Goal: Communication & Community: Connect with others

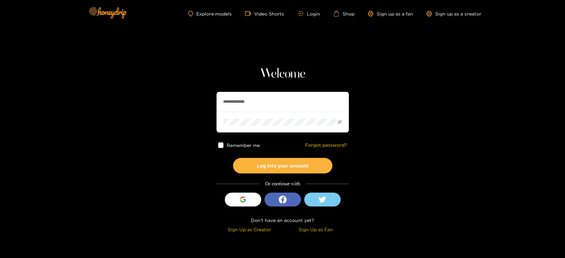
drag, startPoint x: 273, startPoint y: 102, endPoint x: 172, endPoint y: 96, distance: 100.8
click at [172, 96] on section "**********" at bounding box center [282, 117] width 565 height 235
paste input "text"
type input "*********"
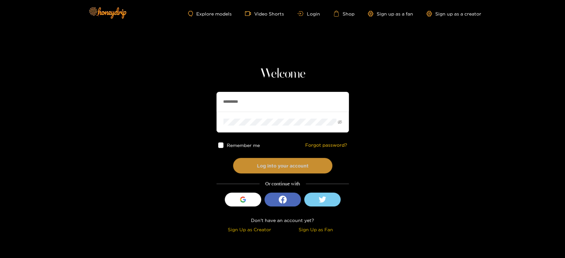
click at [282, 168] on button "Log into your account" at bounding box center [282, 166] width 99 height 16
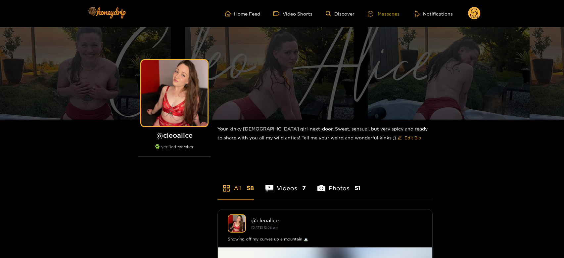
click at [374, 12] on div at bounding box center [373, 14] width 10 height 6
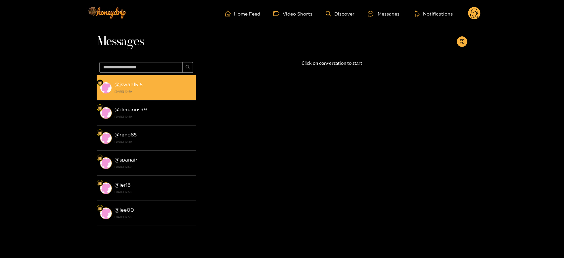
click at [100, 90] on div "Messages @ jswan1515 15 September 2025 10:49 @ denarius99 15 September 2025 10:…" at bounding box center [282, 133] width 564 height 213
click at [127, 90] on strong "15 September 2025 10:49" at bounding box center [153, 92] width 78 height 6
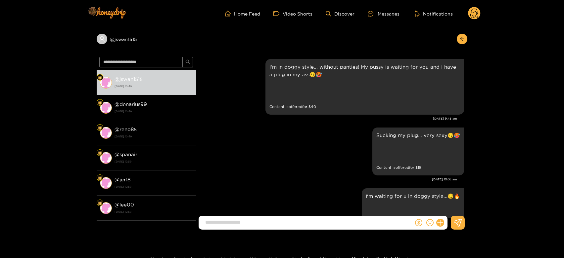
scroll to position [1498, 0]
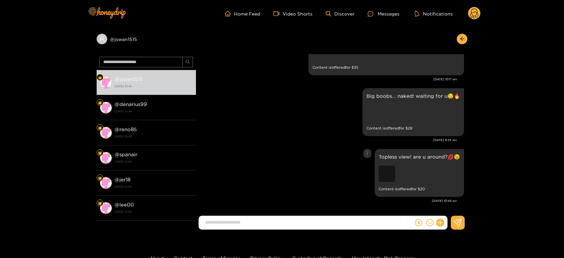
click at [383, 177] on div "Preview" at bounding box center [387, 174] width 17 height 17
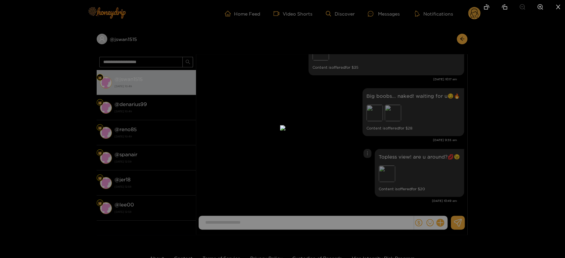
click at [408, 151] on div at bounding box center [282, 129] width 565 height 258
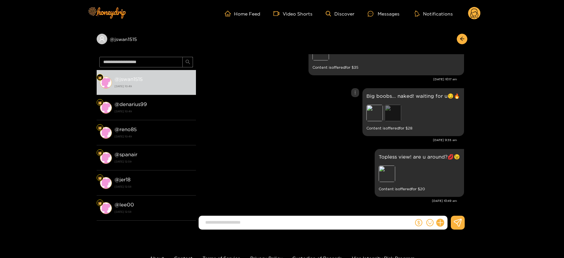
click at [393, 115] on div "Preview" at bounding box center [392, 113] width 17 height 17
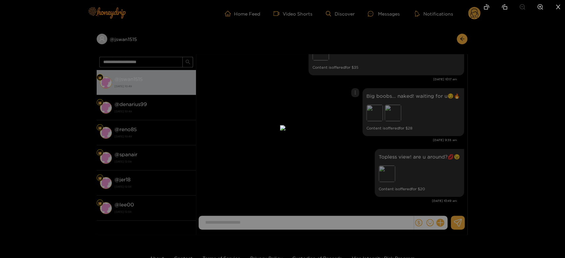
click at [431, 119] on div at bounding box center [282, 129] width 565 height 258
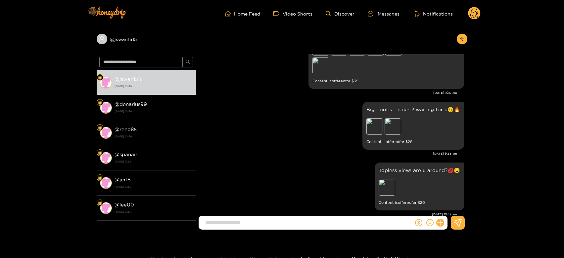
scroll to position [1425, 0]
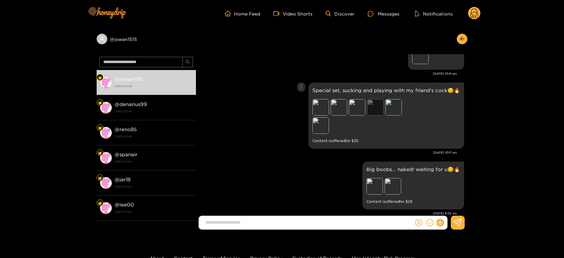
click at [372, 103] on div "Preview" at bounding box center [375, 107] width 17 height 17
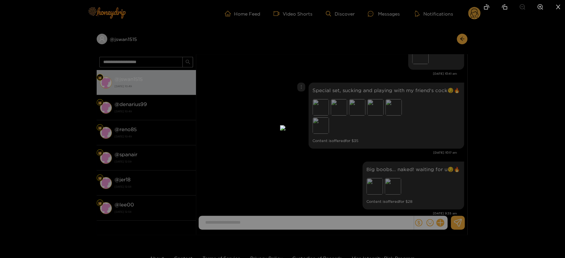
click at [419, 144] on div at bounding box center [282, 129] width 565 height 258
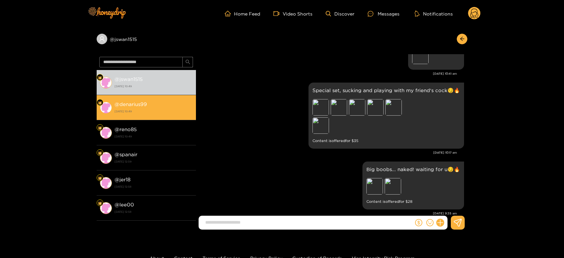
scroll to position [1352, 0]
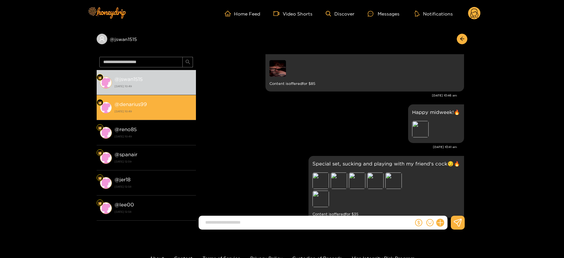
click at [124, 109] on strong "15 September 2025 10:49" at bounding box center [153, 112] width 78 height 6
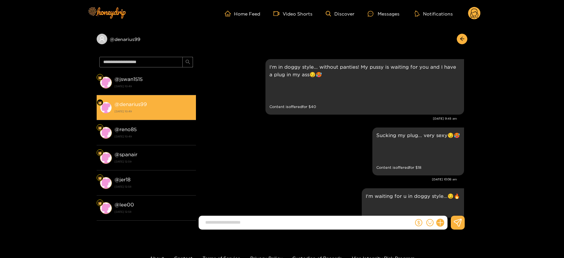
scroll to position [1498, 0]
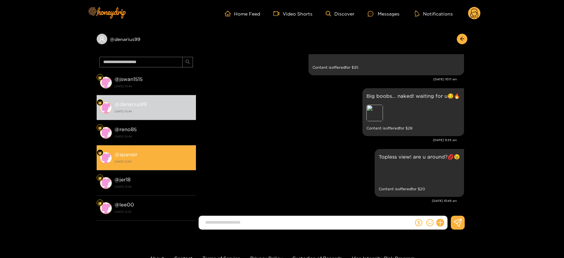
click at [132, 162] on strong "12 September 2025 12:59" at bounding box center [153, 162] width 78 height 6
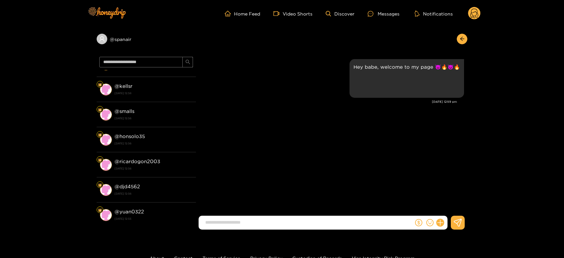
scroll to position [147, 0]
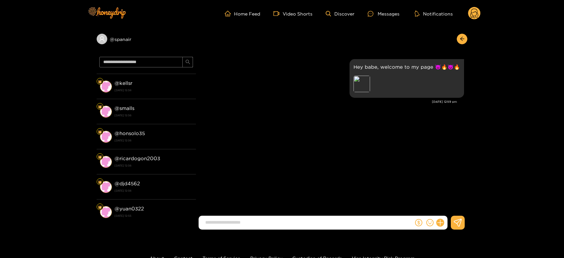
click at [133, 163] on strong "12 September 2025 12:56" at bounding box center [153, 166] width 78 height 6
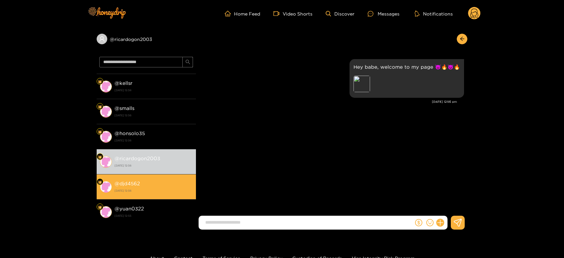
click at [134, 175] on li "@ djd4562 12 September 2025 12:56" at bounding box center [146, 187] width 99 height 25
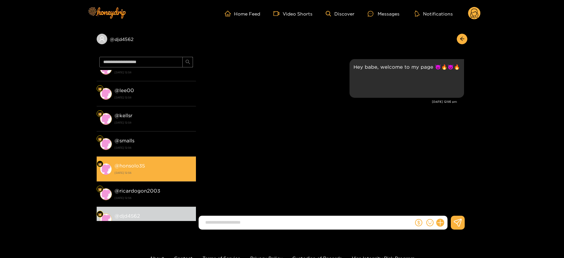
scroll to position [73, 0]
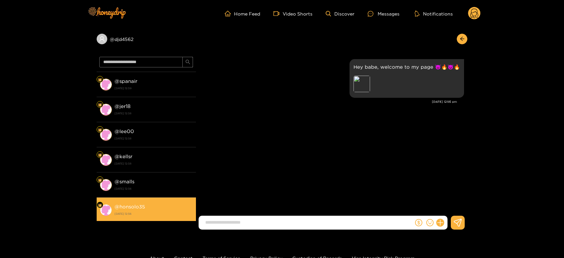
click at [142, 126] on li "@ lee00 12 September 2025 12:58" at bounding box center [146, 134] width 99 height 25
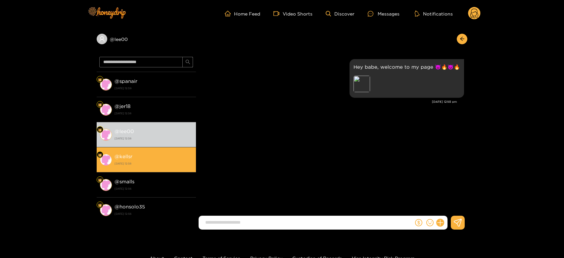
click at [143, 156] on div "@ kellsr 12 September 2025 12:58" at bounding box center [153, 160] width 78 height 15
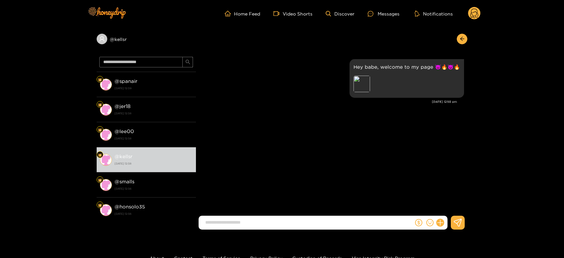
click at [476, 12] on g at bounding box center [474, 13] width 13 height 13
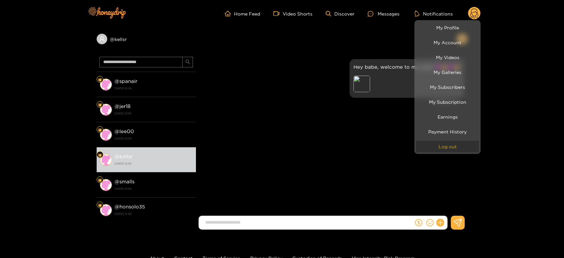
click at [453, 148] on button "Log out" at bounding box center [447, 147] width 63 height 12
